Goal: Find specific page/section: Find specific page/section

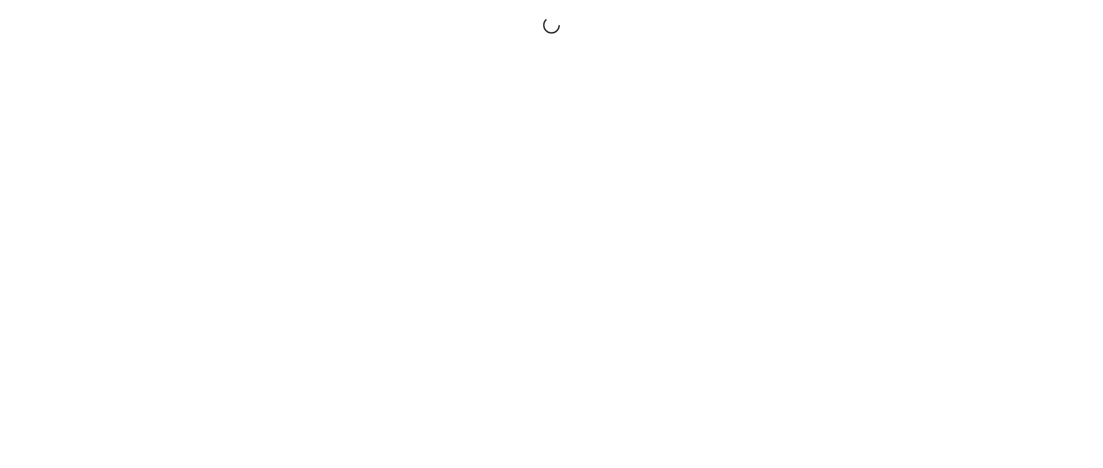
click at [969, 263] on div at bounding box center [551, 234] width 1103 height 468
